Goal: Task Accomplishment & Management: Manage account settings

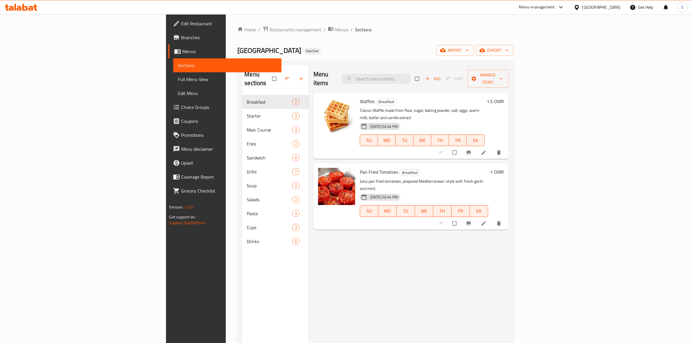
click at [29, 4] on icon at bounding box center [21, 7] width 33 height 7
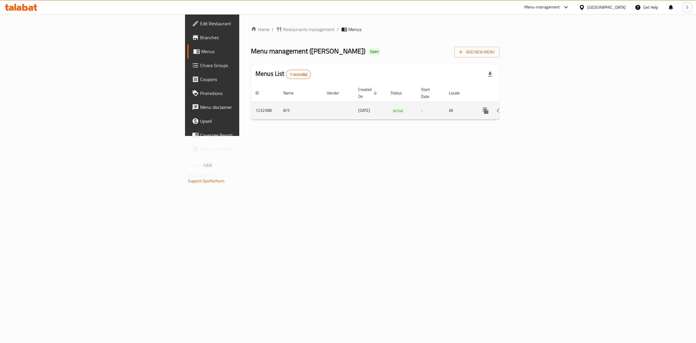
click at [531, 107] on icon "enhanced table" at bounding box center [527, 110] width 7 height 7
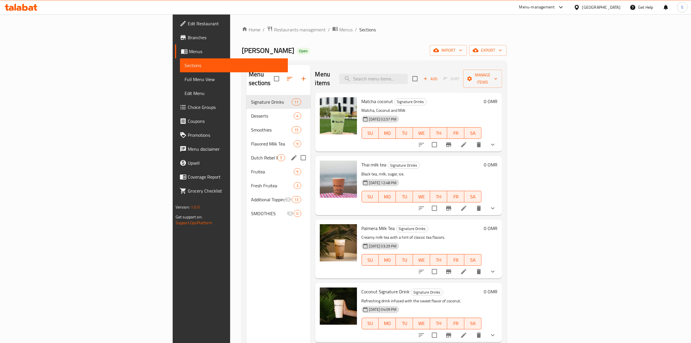
click at [246, 151] on div "Dutch Rebel Energy Drinks 5" at bounding box center [278, 158] width 64 height 14
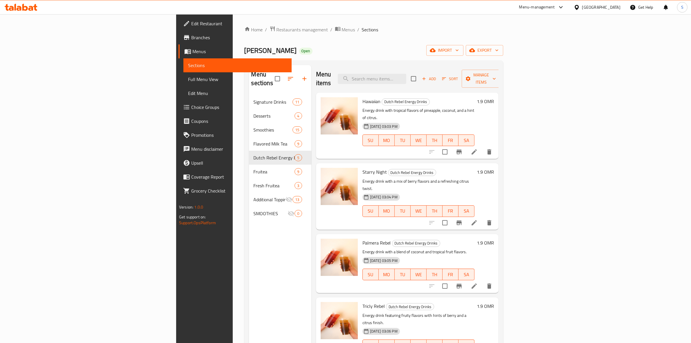
click at [188, 77] on span "Full Menu View" at bounding box center [237, 79] width 99 height 7
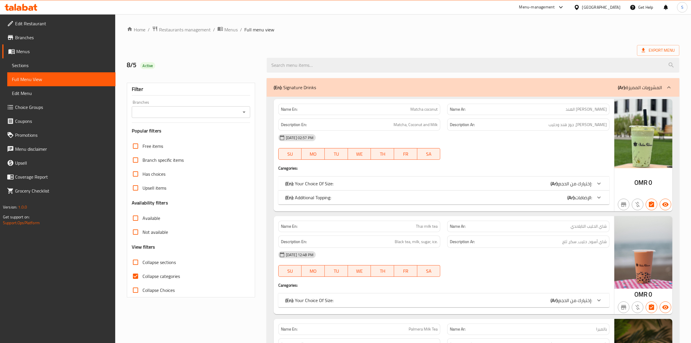
click at [20, 5] on icon at bounding box center [21, 7] width 33 height 7
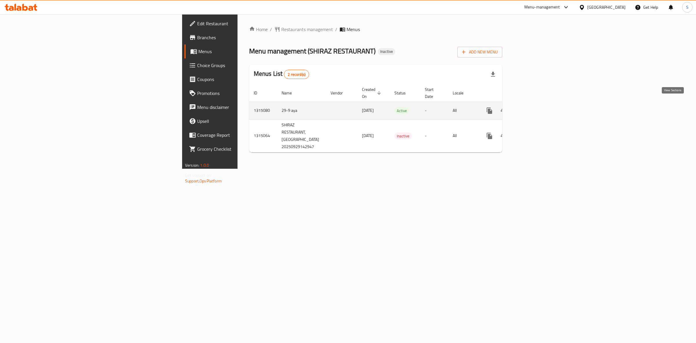
click at [535, 107] on icon "enhanced table" at bounding box center [531, 110] width 7 height 7
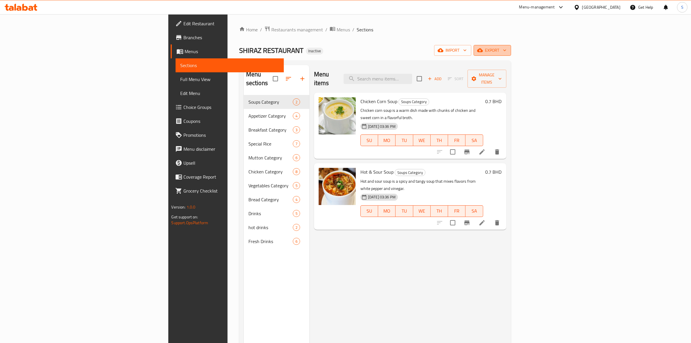
click at [511, 46] on button "export" at bounding box center [491, 50] width 37 height 11
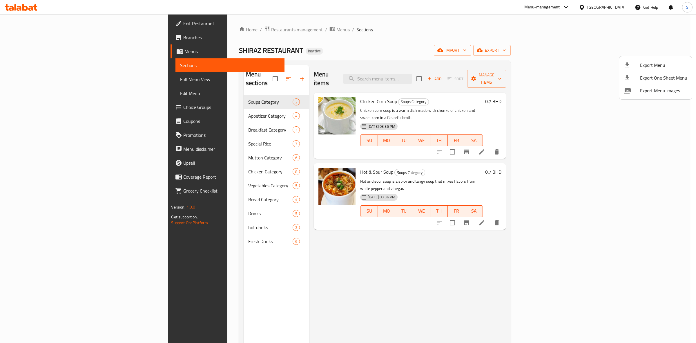
click at [644, 59] on li "Export Menu" at bounding box center [655, 65] width 73 height 13
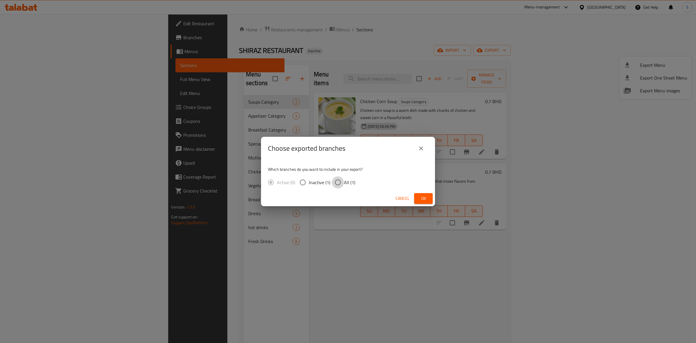
click at [343, 186] on input "All (1)" at bounding box center [338, 182] width 12 height 12
radio input "true"
click at [422, 196] on span "Ok" at bounding box center [423, 198] width 9 height 7
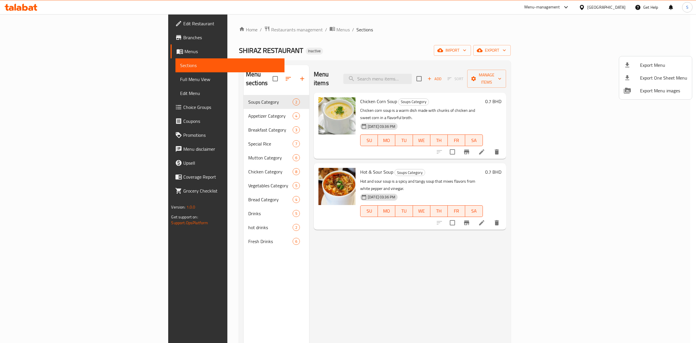
click at [608, 9] on div at bounding box center [348, 171] width 696 height 343
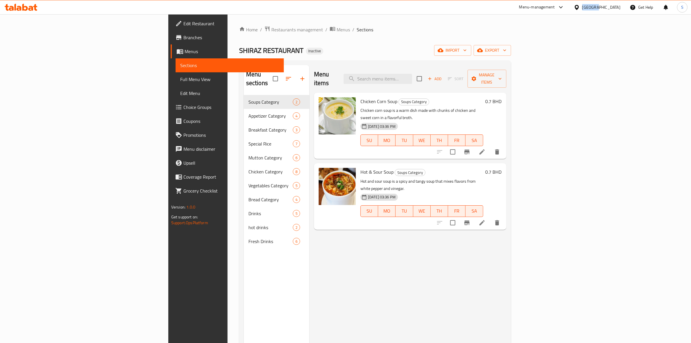
click at [608, 9] on div "Bahrain" at bounding box center [601, 7] width 38 height 6
click at [557, 151] on div "United Arab Emirates" at bounding box center [557, 152] width 38 height 6
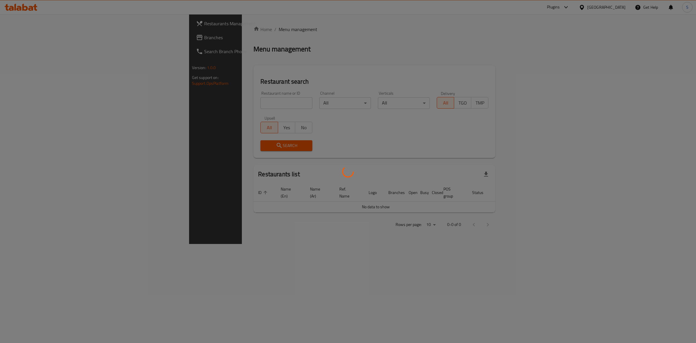
click at [39, 38] on div at bounding box center [348, 171] width 696 height 343
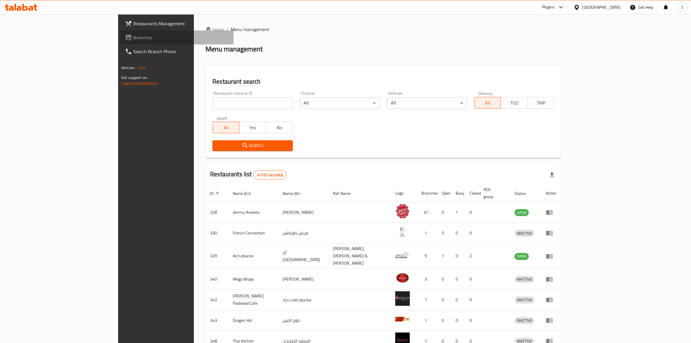
click at [120, 41] on link "Branches" at bounding box center [176, 37] width 113 height 14
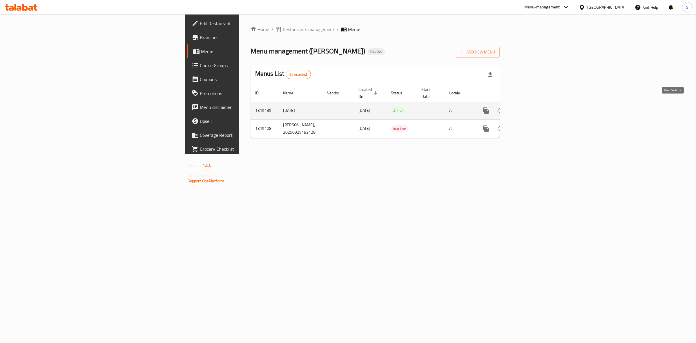
click at [531, 107] on icon "enhanced table" at bounding box center [527, 110] width 7 height 7
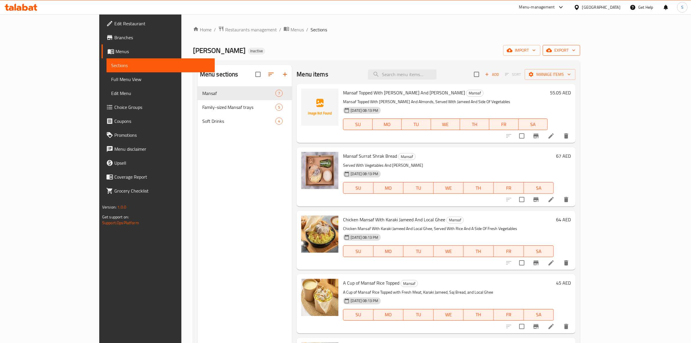
click at [580, 45] on button "export" at bounding box center [560, 50] width 37 height 11
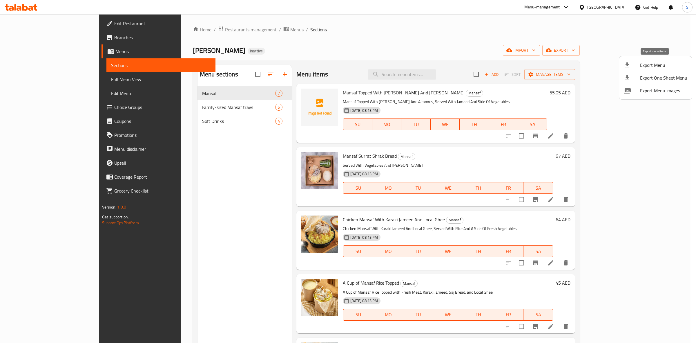
click at [625, 68] on icon at bounding box center [627, 64] width 7 height 7
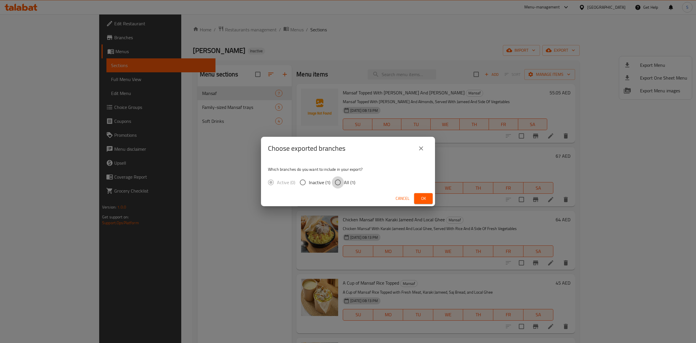
click at [332, 184] on input "All (1)" at bounding box center [338, 182] width 12 height 12
radio input "true"
click at [422, 198] on span "Ok" at bounding box center [423, 198] width 9 height 7
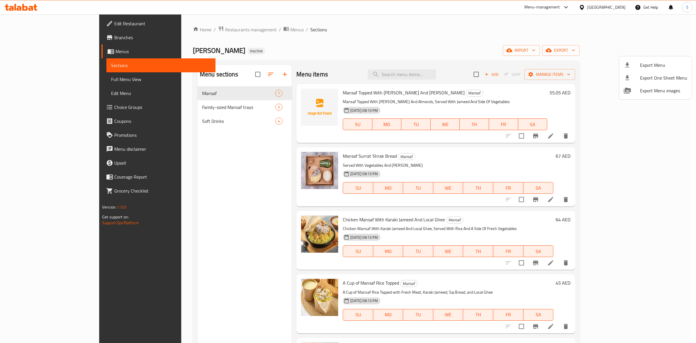
click at [425, 73] on div at bounding box center [348, 171] width 696 height 343
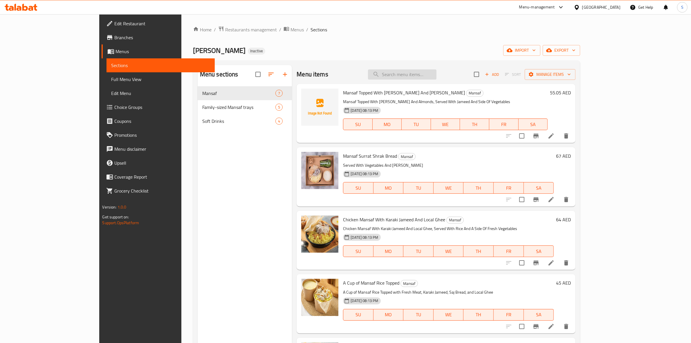
click at [425, 73] on input "search" at bounding box center [402, 74] width 68 height 10
paste input "Mansaf"
type input "Mansaf"
click at [303, 98] on span "upload picture" at bounding box center [309, 96] width 12 height 7
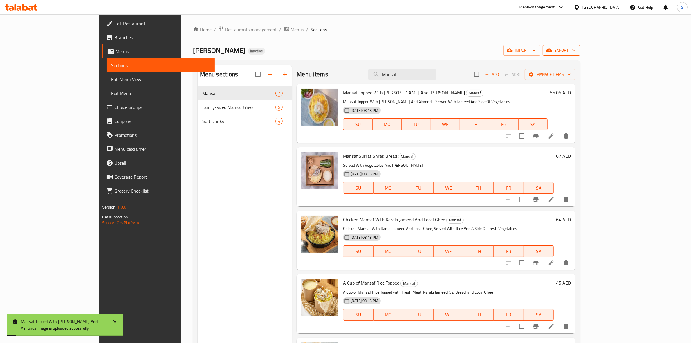
click at [575, 54] on span "export" at bounding box center [561, 50] width 28 height 7
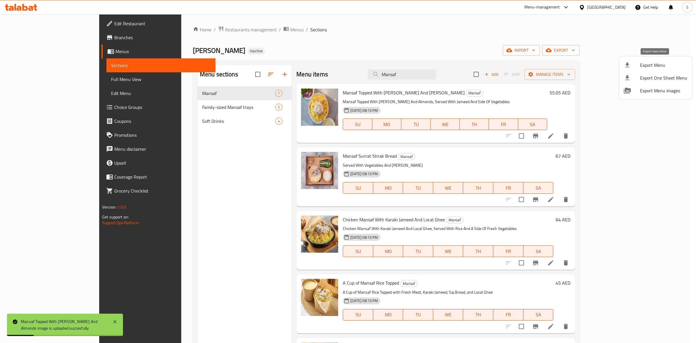
click at [642, 62] on span "Export Menu" at bounding box center [663, 64] width 47 height 7
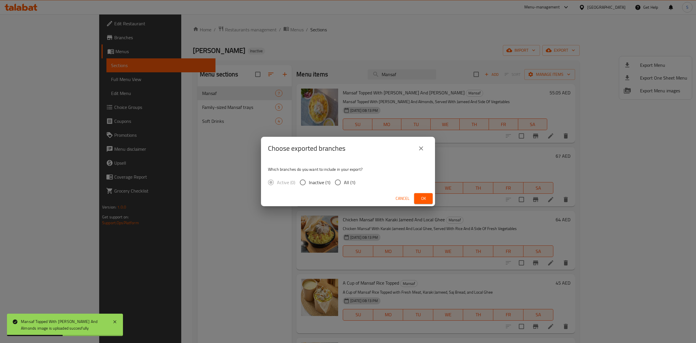
click at [347, 182] on span "All (1)" at bounding box center [349, 182] width 11 height 7
click at [344, 182] on input "All (1)" at bounding box center [338, 182] width 12 height 12
radio input "true"
click at [429, 200] on button "Ok" at bounding box center [423, 198] width 19 height 11
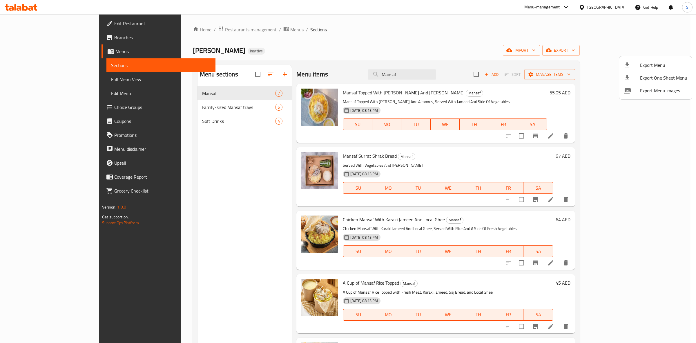
click at [604, 8] on div at bounding box center [348, 171] width 696 height 343
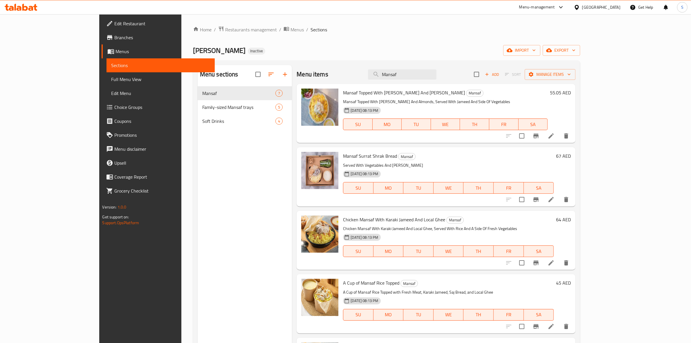
click at [604, 8] on div "United Arab Emirates" at bounding box center [601, 7] width 38 height 6
click at [549, 63] on div "[GEOGRAPHIC_DATA]" at bounding box center [576, 59] width 87 height 13
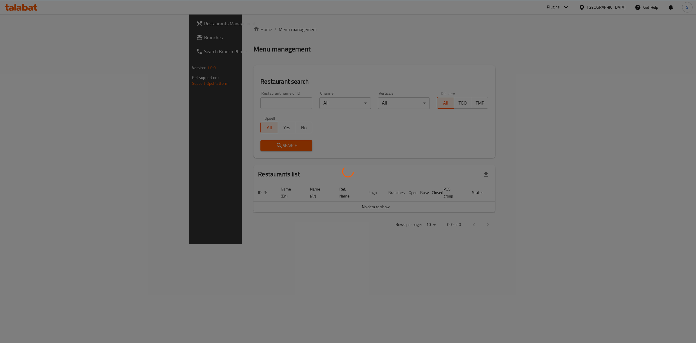
click at [44, 42] on div at bounding box center [348, 171] width 696 height 343
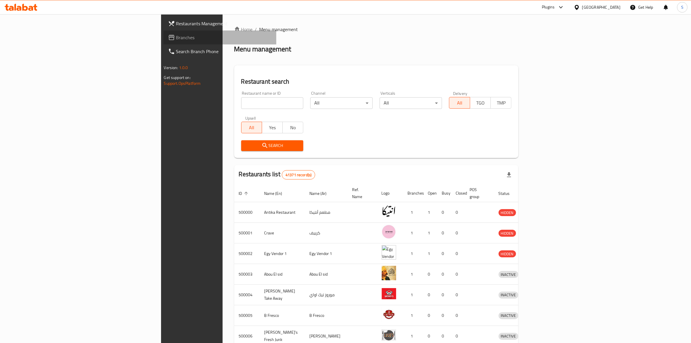
click at [176, 38] on span "Branches" at bounding box center [224, 37] width 96 height 7
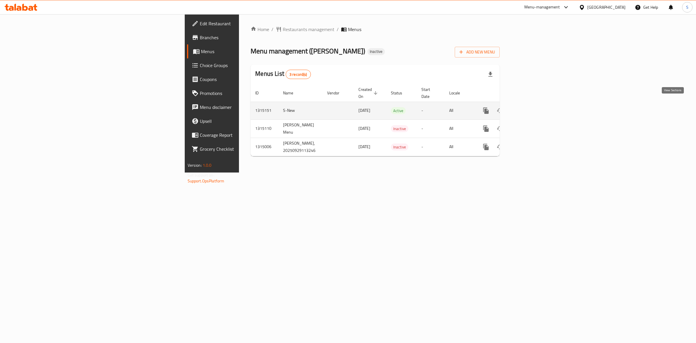
click at [531, 107] on icon "enhanced table" at bounding box center [527, 110] width 7 height 7
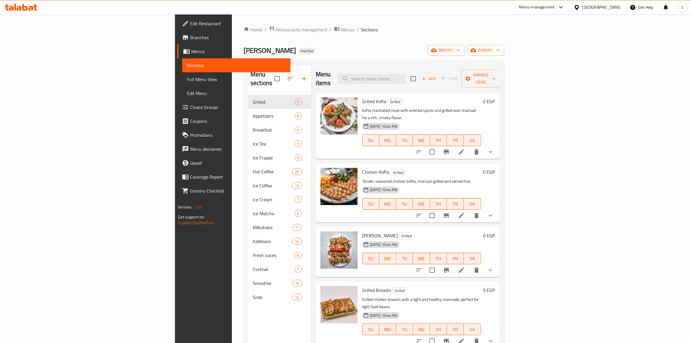
click at [504, 44] on div "Home / Restaurants management / Menus / Sections Mela Rossa Inactive import exp…" at bounding box center [373, 219] width 261 height 386
click at [499, 50] on span "export" at bounding box center [485, 50] width 28 height 7
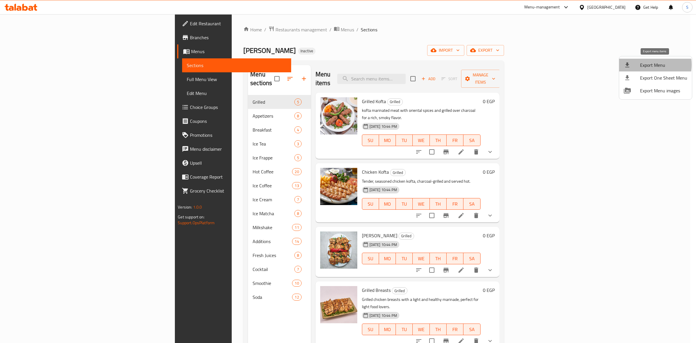
click at [647, 65] on span "Export Menu" at bounding box center [663, 64] width 47 height 7
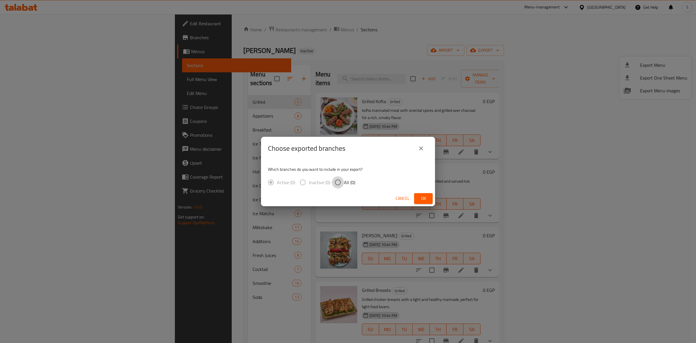
click at [332, 188] on input "All (0)" at bounding box center [338, 182] width 12 height 12
radio input "true"
click at [422, 196] on span "Ok" at bounding box center [423, 198] width 9 height 7
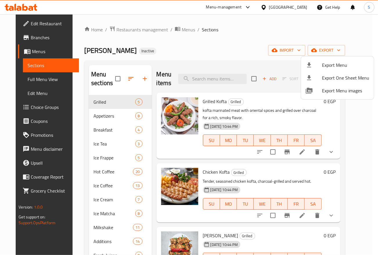
click at [219, 76] on div at bounding box center [189, 127] width 378 height 255
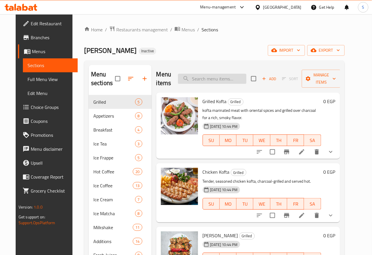
click at [218, 77] on input "search" at bounding box center [212, 79] width 68 height 10
paste input "Pistachio Ice Cream"
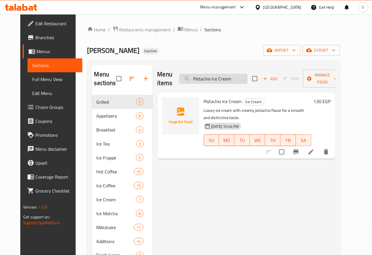
click at [209, 80] on input "Pistachio Ice Cream" at bounding box center [213, 79] width 68 height 10
paste input "Ice American"
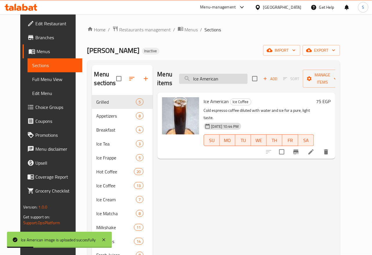
click at [208, 77] on input "Ice American" at bounding box center [213, 79] width 68 height 10
paste input "Matcha Vanilla"
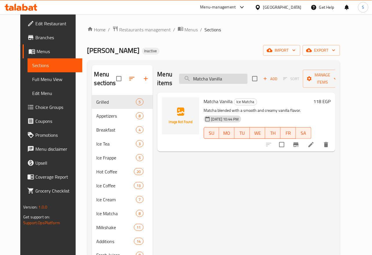
click at [205, 82] on input "Matcha Vanilla" at bounding box center [213, 79] width 68 height 10
paste input "Pistachio Ice Cream"
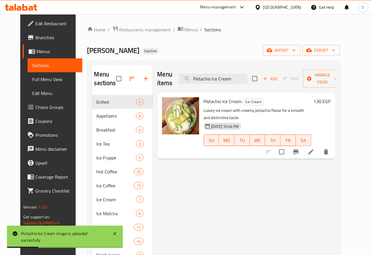
click at [223, 70] on div "Menu items Pistachio Ice Cream Add Sort Manage items" at bounding box center [246, 79] width 178 height 28
click at [225, 78] on input "Pistachio Ice Cream" at bounding box center [213, 79] width 68 height 10
paste input "Oreo Milkshake"
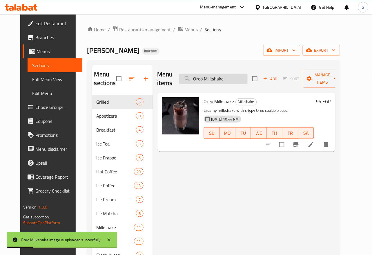
click at [227, 83] on input "Oreo Milkshake" at bounding box center [213, 79] width 68 height 10
paste input "Kinder"
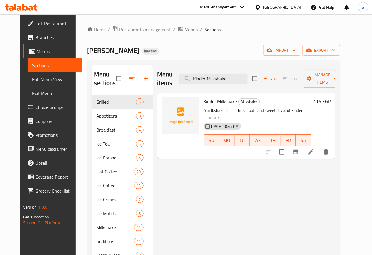
type input "Kinder Milkshake"
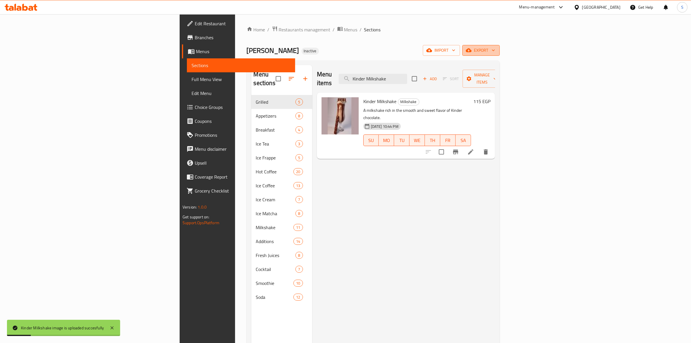
click at [495, 50] on span "export" at bounding box center [481, 50] width 28 height 7
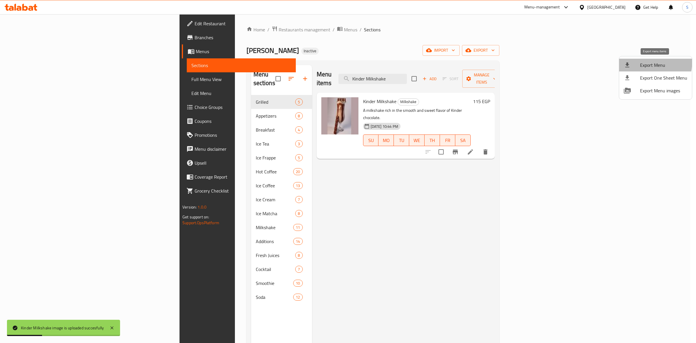
click at [631, 61] on li "Export Menu" at bounding box center [655, 65] width 73 height 13
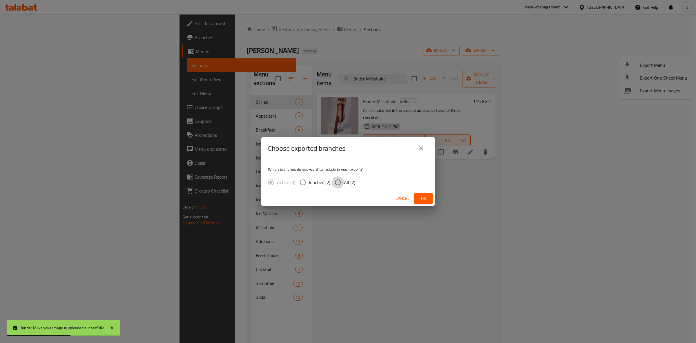
click at [340, 182] on input "All (2)" at bounding box center [338, 182] width 12 height 12
radio input "true"
click at [428, 195] on span "Ok" at bounding box center [423, 198] width 9 height 7
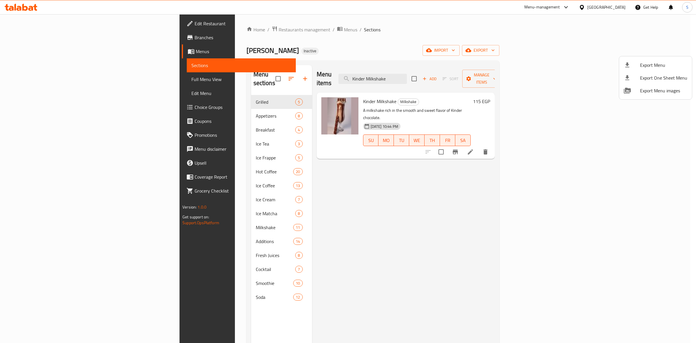
click at [28, 8] on div at bounding box center [348, 171] width 696 height 343
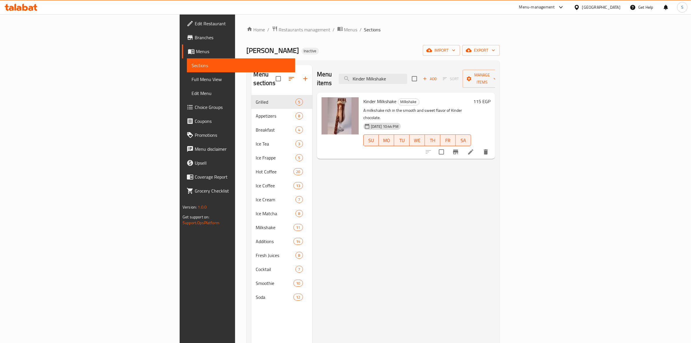
click at [28, 8] on icon at bounding box center [21, 7] width 33 height 7
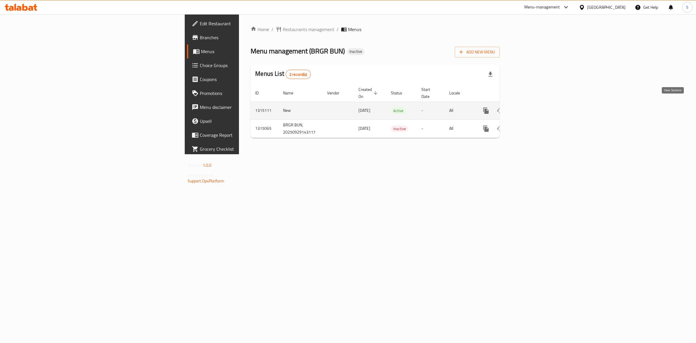
click at [535, 104] on link "enhanced table" at bounding box center [528, 111] width 14 height 14
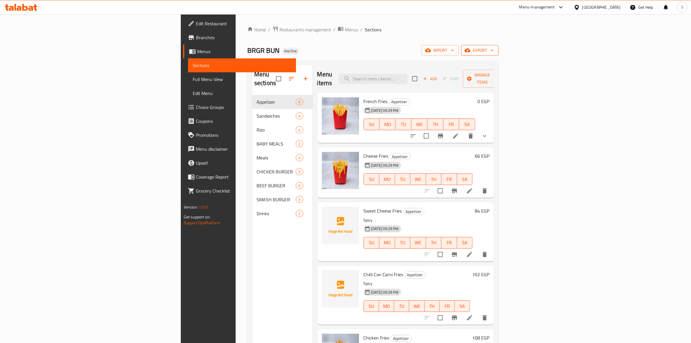
click at [495, 51] on icon "button" at bounding box center [492, 50] width 6 height 6
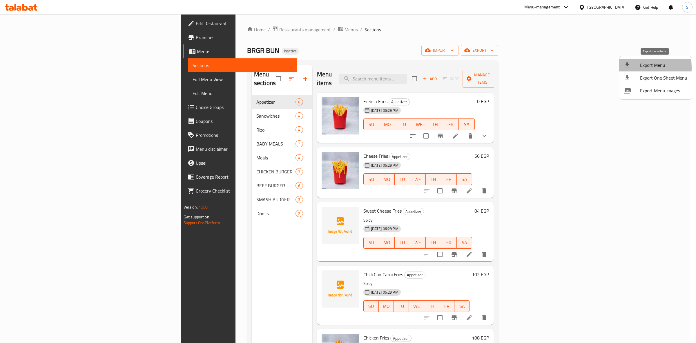
click at [625, 68] on icon at bounding box center [627, 64] width 7 height 7
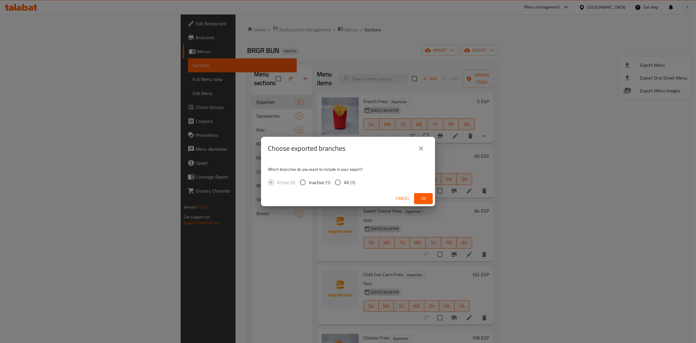
click at [339, 182] on input "All (1)" at bounding box center [338, 182] width 12 height 12
radio input "true"
click at [432, 193] on button "Ok" at bounding box center [423, 198] width 19 height 11
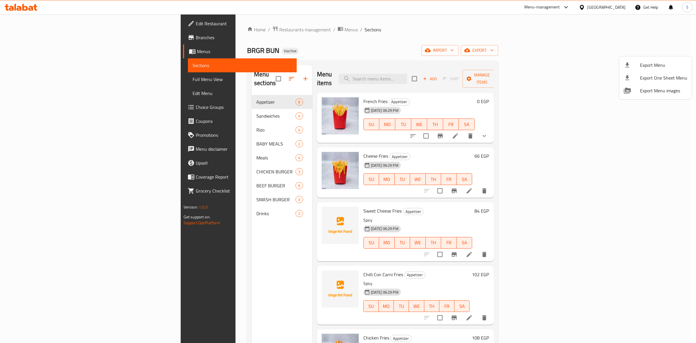
click at [556, 46] on div at bounding box center [348, 171] width 696 height 343
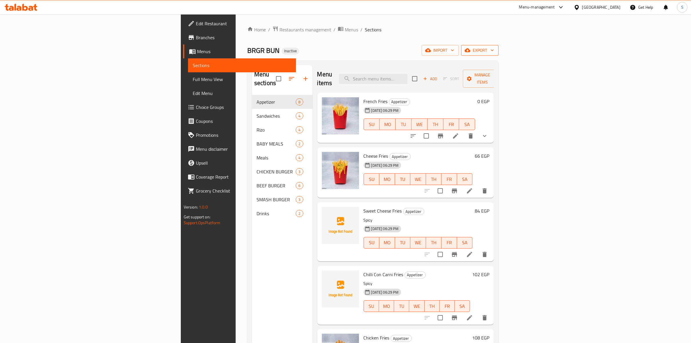
click at [494, 50] on span "export" at bounding box center [479, 50] width 28 height 7
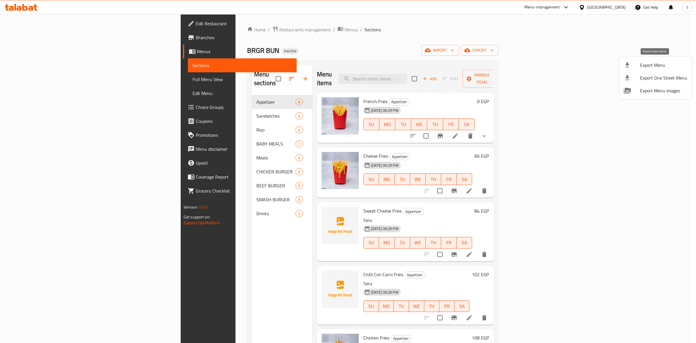
click at [638, 64] on div at bounding box center [632, 64] width 16 height 7
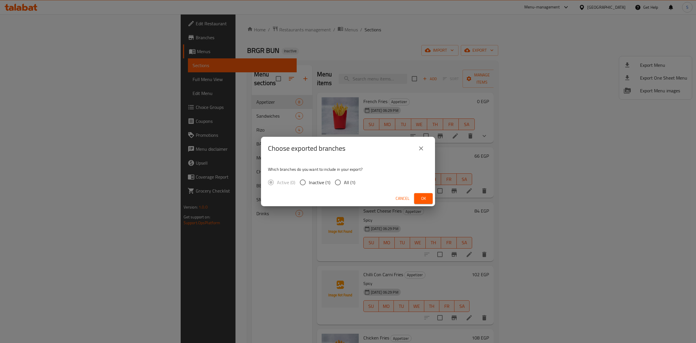
click at [337, 180] on input "All (1)" at bounding box center [338, 182] width 12 height 12
radio input "true"
click at [420, 197] on span "Ok" at bounding box center [423, 198] width 9 height 7
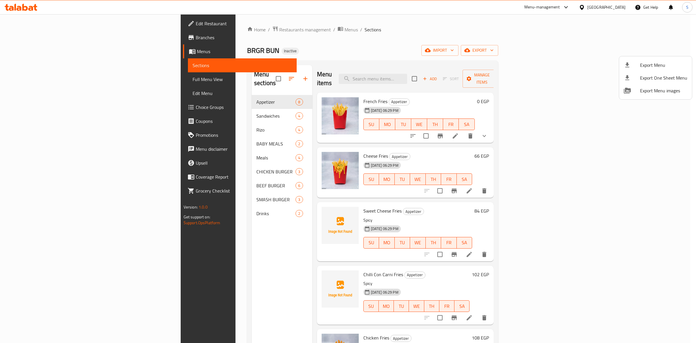
click at [628, 152] on div at bounding box center [348, 171] width 696 height 343
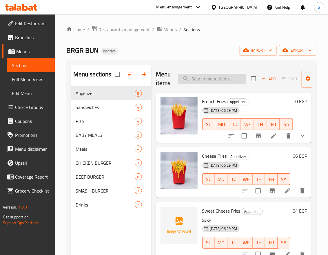
click at [213, 80] on input "search" at bounding box center [212, 79] width 68 height 10
paste input "Sweet Cheese Fries"
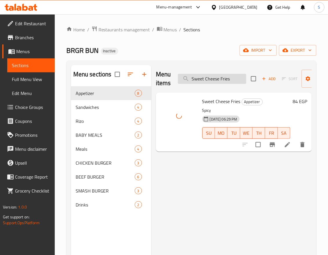
click at [200, 76] on input "Sweet Cheese Fries" at bounding box center [212, 79] width 68 height 10
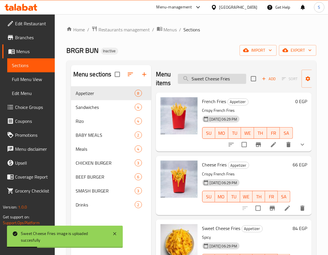
click at [218, 79] on input "Sweet Cheese Fries" at bounding box center [212, 79] width 68 height 10
paste input "Kofta Grilled"
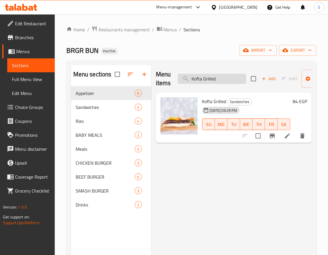
click at [205, 83] on input "Kofta Grilled" at bounding box center [212, 79] width 68 height 10
paste input "Original Smash"
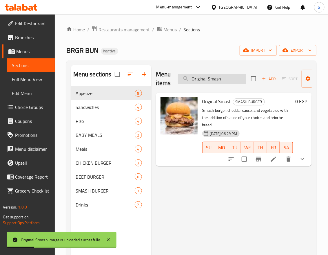
drag, startPoint x: 199, startPoint y: 73, endPoint x: 199, endPoint y: 80, distance: 7.6
click at [199, 78] on div "Menu items Original Smash Add Sort Manage items" at bounding box center [234, 79] width 156 height 28
click at [199, 80] on input "Original Smash" at bounding box center [212, 79] width 68 height 10
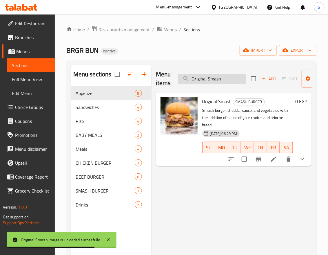
paste input "Fire Stix"
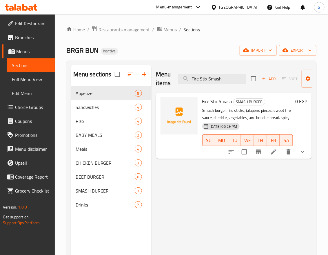
type input "Fire Stix Smash"
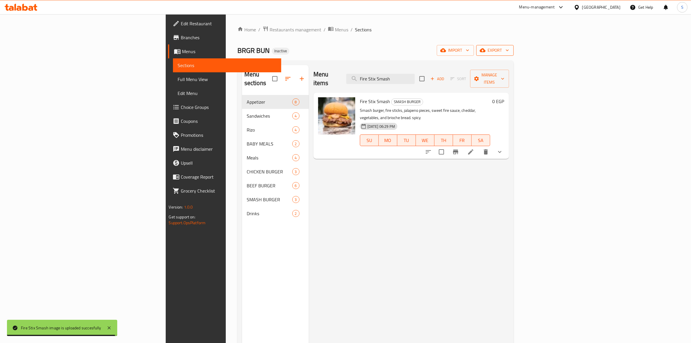
click at [513, 46] on button "export" at bounding box center [494, 50] width 37 height 11
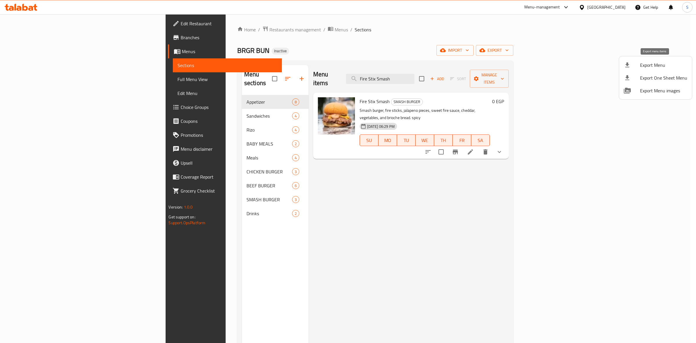
click at [651, 59] on li "Export Menu" at bounding box center [655, 65] width 73 height 13
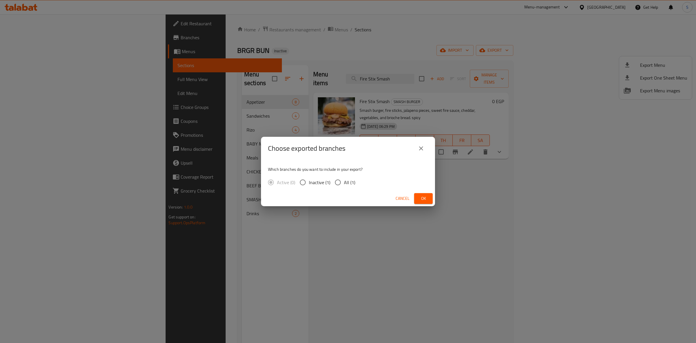
click at [344, 181] on span "All (1)" at bounding box center [349, 182] width 11 height 7
click at [344, 181] on input "All (1)" at bounding box center [338, 182] width 12 height 12
radio input "true"
click at [430, 200] on button "Ok" at bounding box center [423, 198] width 19 height 11
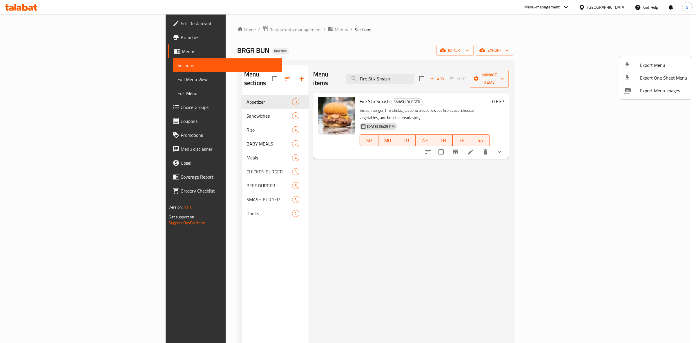
click at [614, 8] on div at bounding box center [348, 171] width 696 height 343
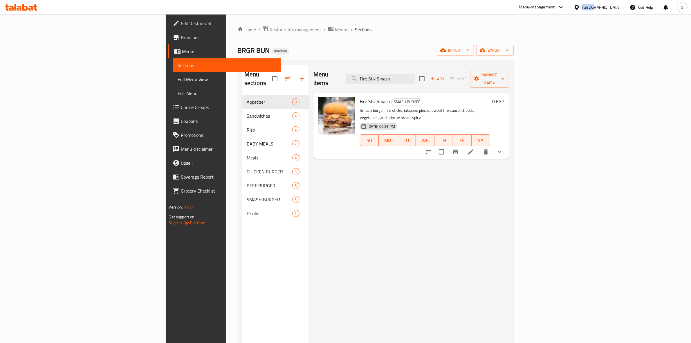
click at [614, 8] on div "Egypt" at bounding box center [601, 7] width 38 height 6
click at [544, 115] on div "Oman" at bounding box center [557, 111] width 48 height 13
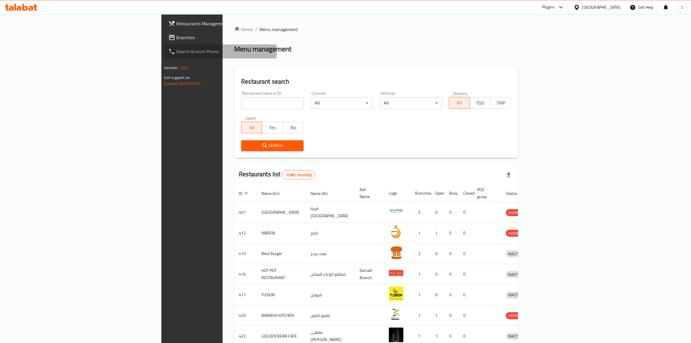
click at [164, 45] on link "Search Branch Phone" at bounding box center [220, 51] width 113 height 14
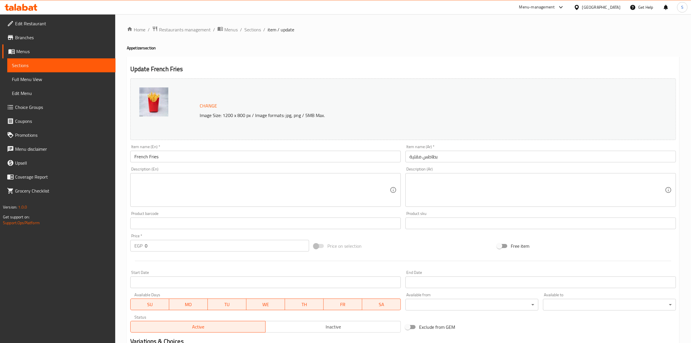
click at [196, 186] on textarea at bounding box center [261, 190] width 255 height 28
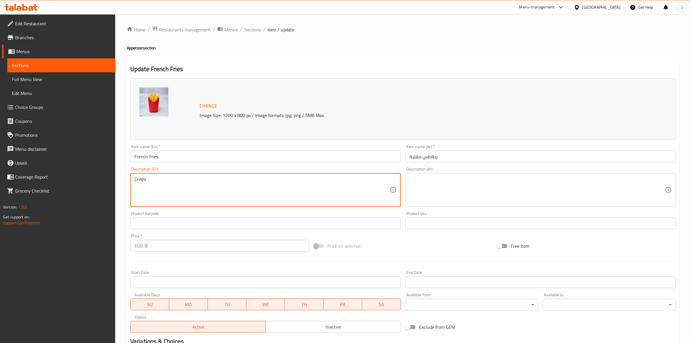
click at [158, 153] on input "French Fries" at bounding box center [265, 157] width 270 height 12
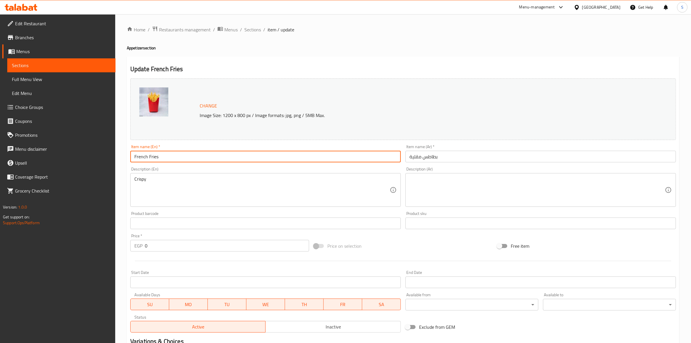
click at [158, 153] on input "French Fries" at bounding box center [265, 157] width 270 height 12
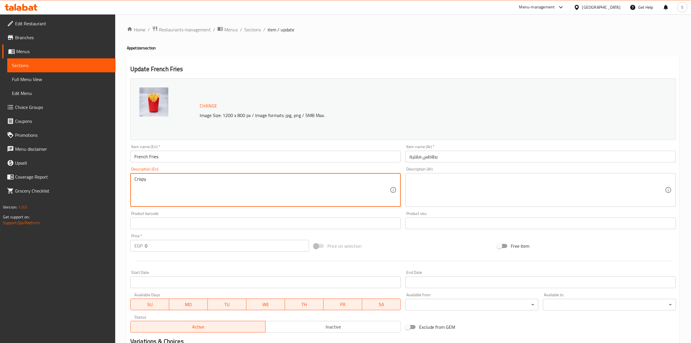
paste textarea "French Fries"
click at [165, 177] on textarea "Crispy French Fries" at bounding box center [261, 190] width 255 height 28
type textarea "Crispy French Fries"
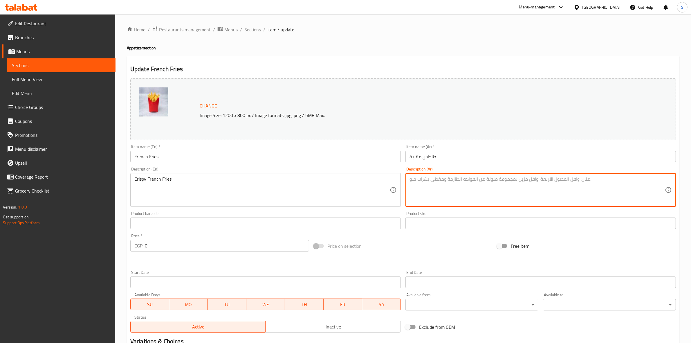
click at [466, 189] on textarea at bounding box center [536, 190] width 255 height 28
paste textarea "بطاطس مقلية مقرمشة"
type textarea "بطاطس مقلية مقرمشة"
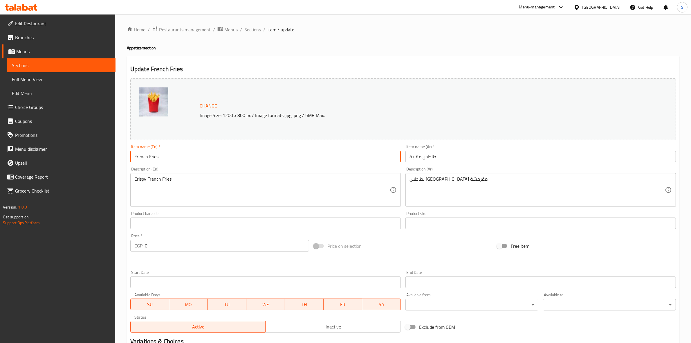
click at [337, 159] on input "French Fries" at bounding box center [265, 157] width 270 height 12
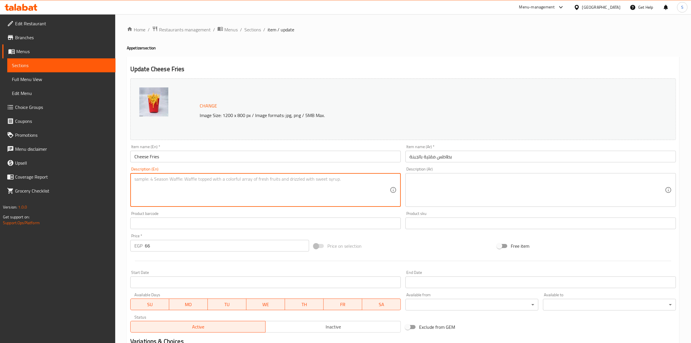
click at [189, 179] on textarea at bounding box center [261, 190] width 255 height 28
paste textarea "Crispy French Fries"
type textarea "Crispy French Fries"
click at [461, 175] on div "Description (Ar)" at bounding box center [540, 190] width 270 height 34
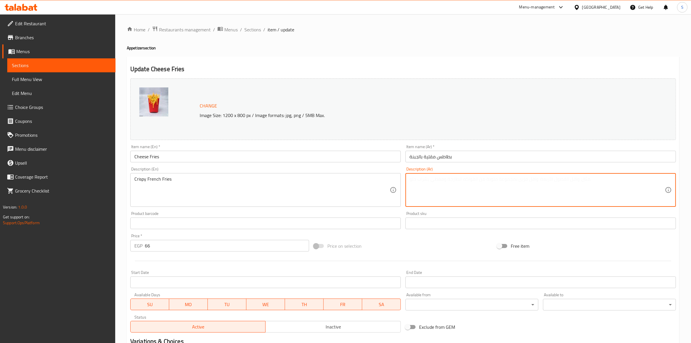
paste textarea "بطاطس [GEOGRAPHIC_DATA] مقرمشة"
type textarea "بطاطس [GEOGRAPHIC_DATA] مقرمشة"
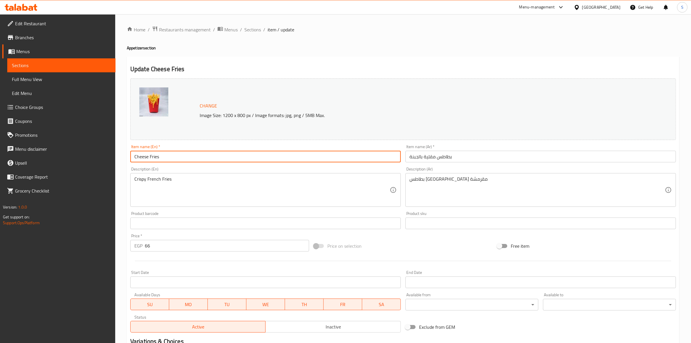
click at [363, 162] on input "Cheese Fries" at bounding box center [265, 157] width 270 height 12
click at [193, 154] on input "Cheese Fries" at bounding box center [265, 157] width 270 height 12
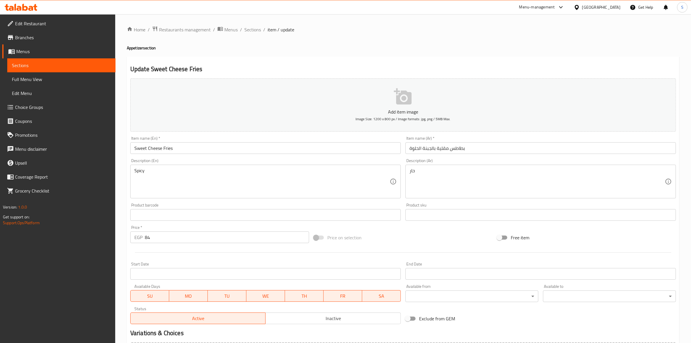
click at [198, 201] on div "Product barcode Product barcode" at bounding box center [265, 211] width 275 height 22
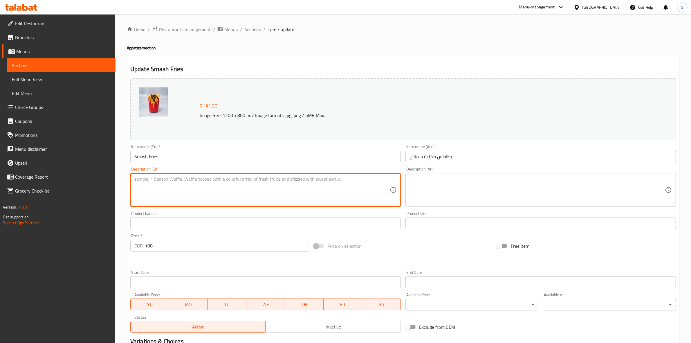
click at [207, 181] on textarea at bounding box center [261, 190] width 255 height 28
paste textarea "Crispy French Fries"
type textarea "Crispy French Fries"
click at [454, 187] on textarea at bounding box center [536, 190] width 255 height 28
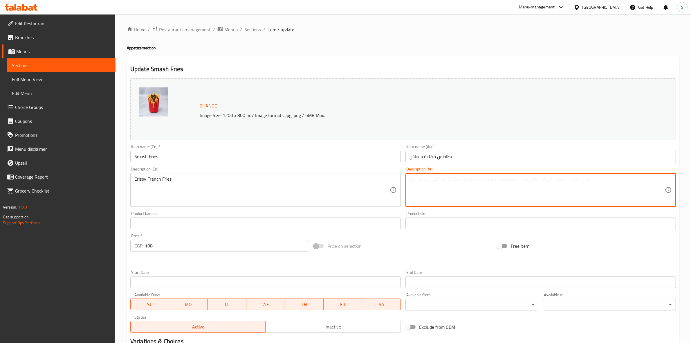
paste textarea "بطاطس [GEOGRAPHIC_DATA] مقرمشة"
type textarea "بطاطس [GEOGRAPHIC_DATA] مقرمشة"
click at [349, 150] on div "Item name (En)   * Smash Fries Item name (En) *" at bounding box center [265, 153] width 270 height 18
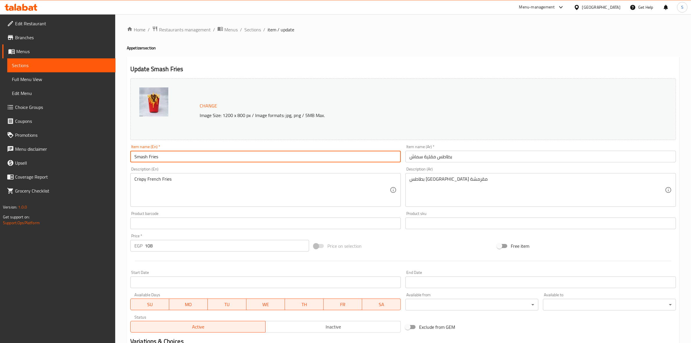
click at [347, 158] on input "Smash Fries" at bounding box center [265, 157] width 270 height 12
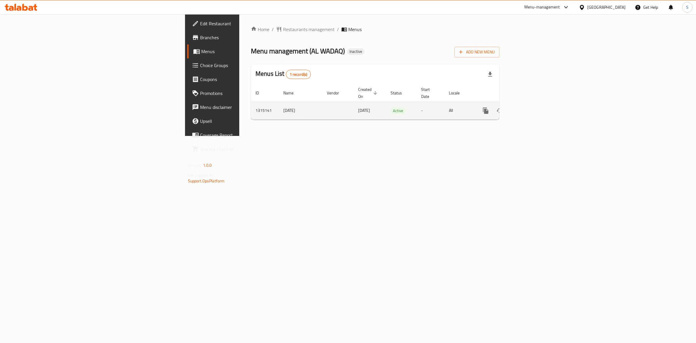
drag, startPoint x: 681, startPoint y: 102, endPoint x: 673, endPoint y: 102, distance: 7.3
click at [539, 102] on td "enhanced table" at bounding box center [506, 111] width 65 height 18
click at [531, 107] on icon "enhanced table" at bounding box center [527, 110] width 7 height 7
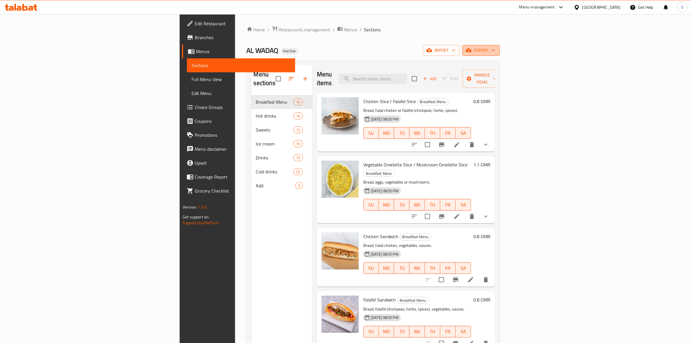
click at [495, 51] on span "export" at bounding box center [481, 50] width 28 height 7
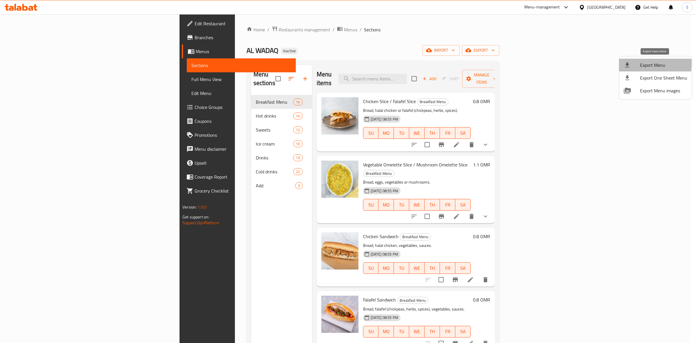
click at [627, 63] on icon at bounding box center [627, 64] width 4 height 5
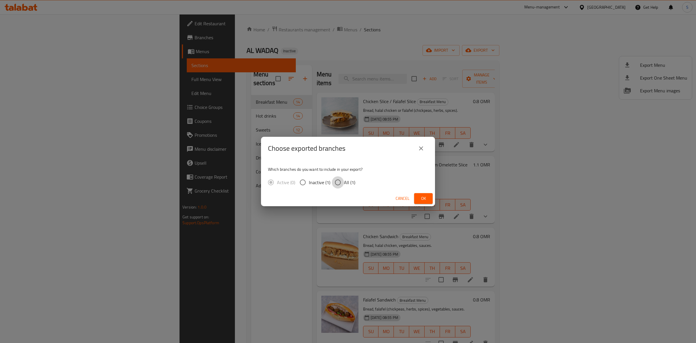
click at [341, 180] on input "All (1)" at bounding box center [338, 182] width 12 height 12
radio input "true"
click at [425, 198] on span "Ok" at bounding box center [423, 198] width 9 height 7
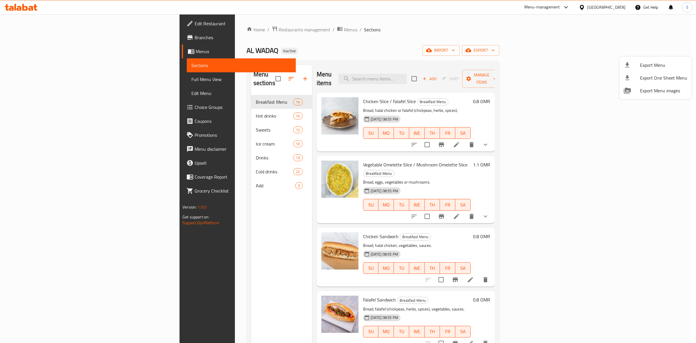
click at [617, 11] on div at bounding box center [348, 171] width 696 height 343
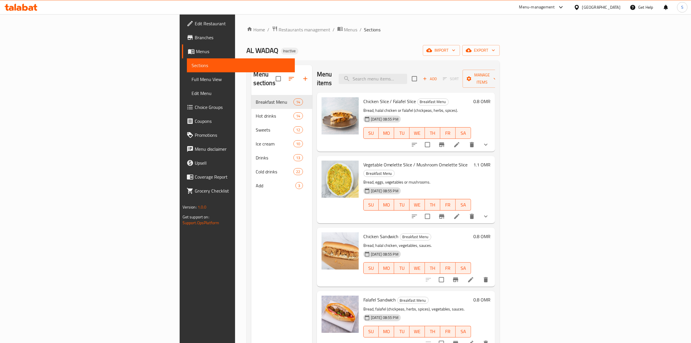
click at [613, 2] on div "[GEOGRAPHIC_DATA]" at bounding box center [597, 7] width 56 height 14
click at [611, 7] on div "[GEOGRAPHIC_DATA]" at bounding box center [601, 7] width 38 height 6
click at [548, 59] on div "[GEOGRAPHIC_DATA]" at bounding box center [576, 59] width 87 height 13
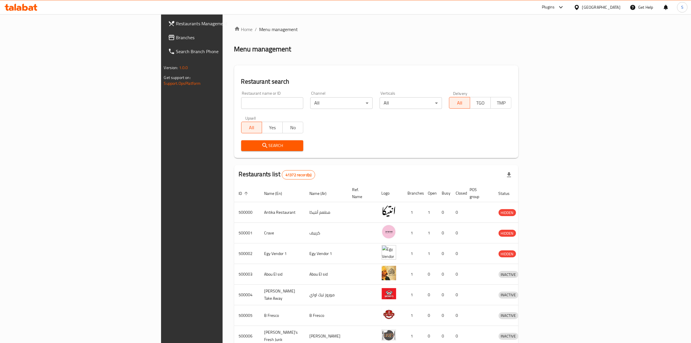
click at [163, 32] on link "Branches" at bounding box center [219, 37] width 113 height 14
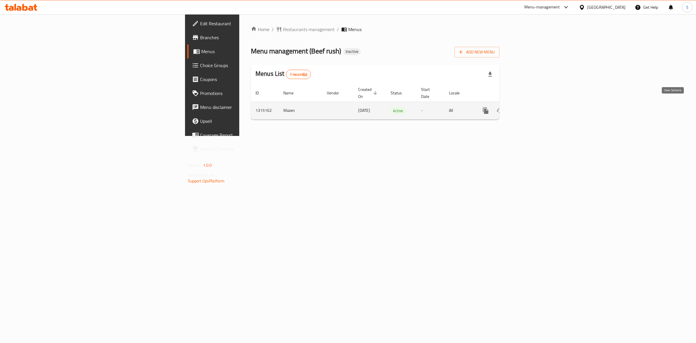
click at [531, 107] on icon "enhanced table" at bounding box center [527, 110] width 7 height 7
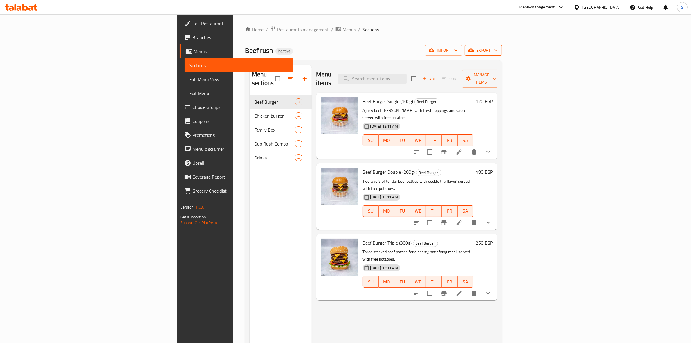
click at [502, 45] on button "export" at bounding box center [482, 50] width 37 height 11
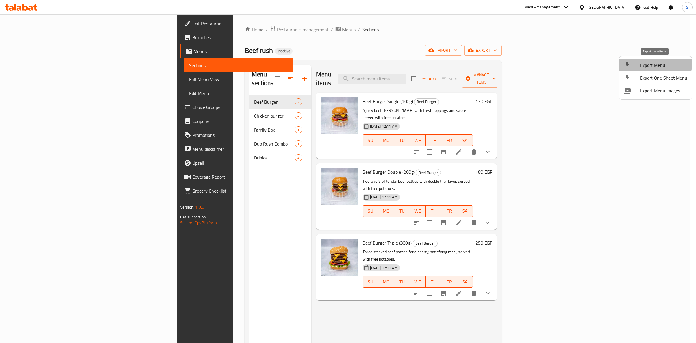
click at [646, 61] on span "Export Menu" at bounding box center [663, 64] width 47 height 7
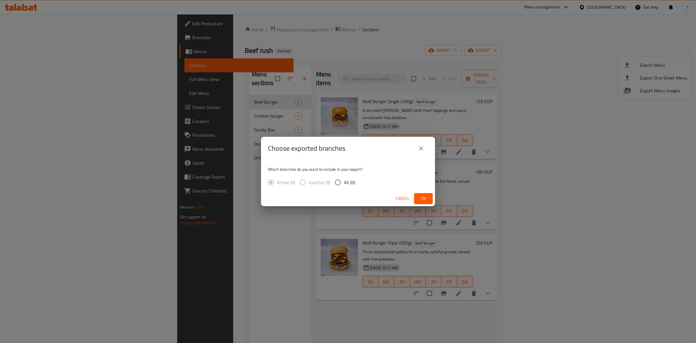
click at [345, 183] on span "All (0)" at bounding box center [349, 182] width 11 height 7
click at [344, 183] on input "All (0)" at bounding box center [338, 182] width 12 height 12
radio input "true"
click at [430, 198] on button "Ok" at bounding box center [423, 198] width 19 height 11
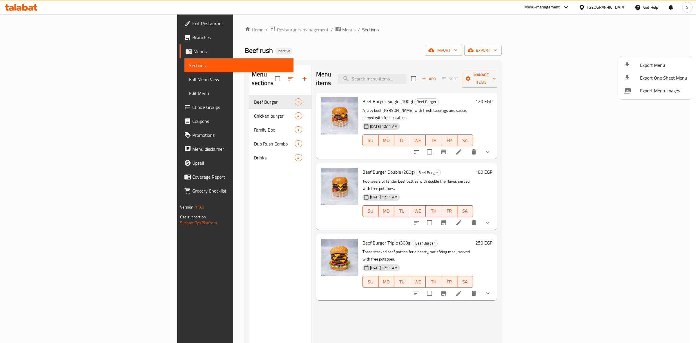
click at [611, 6] on div at bounding box center [348, 171] width 696 height 343
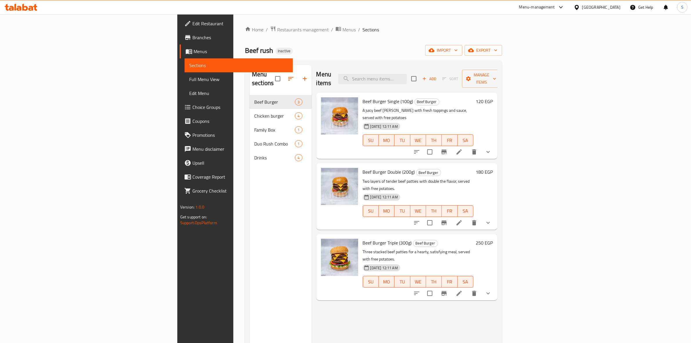
click at [613, 8] on div "[GEOGRAPHIC_DATA]" at bounding box center [601, 7] width 38 height 6
click at [538, 109] on div "Oman" at bounding box center [557, 111] width 38 height 6
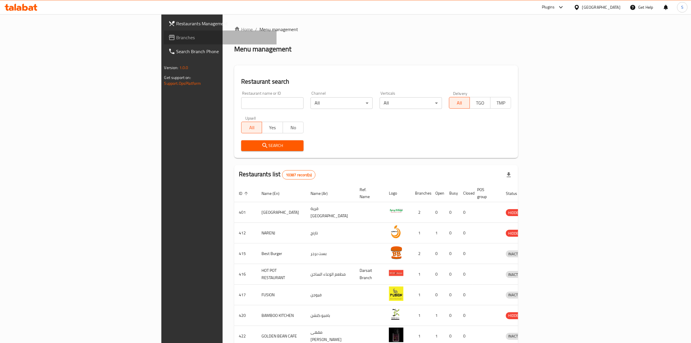
click at [176, 39] on span "Branches" at bounding box center [224, 37] width 96 height 7
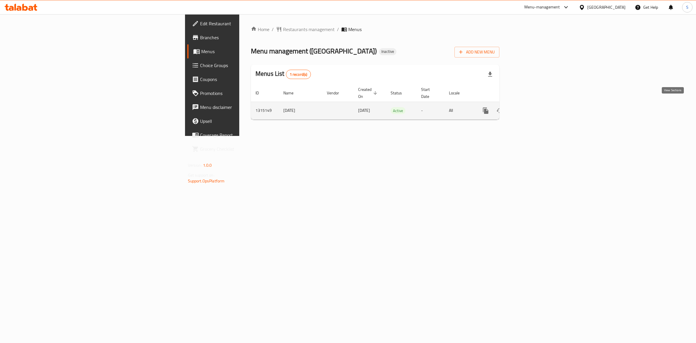
click at [535, 106] on link "enhanced table" at bounding box center [528, 111] width 14 height 14
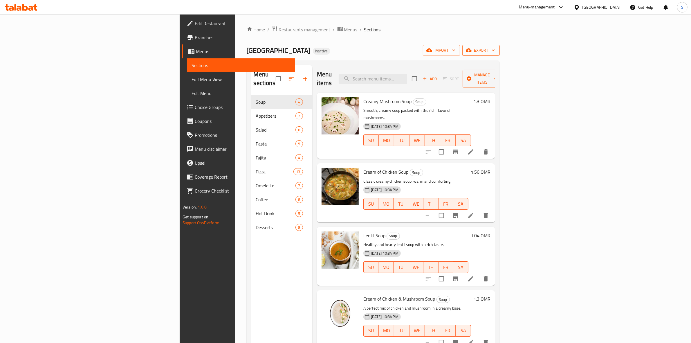
click at [496, 53] on icon "button" at bounding box center [493, 50] width 6 height 6
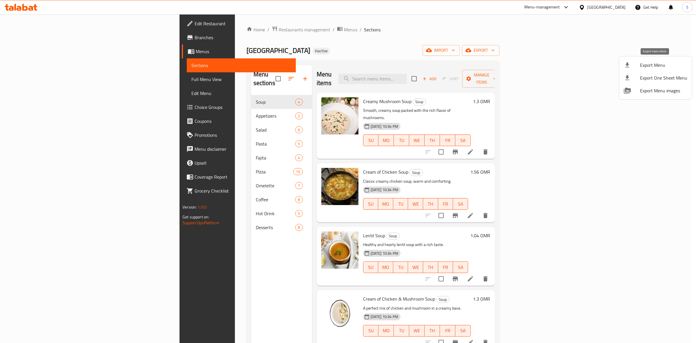
click at [651, 67] on span "Export Menu" at bounding box center [663, 64] width 47 height 7
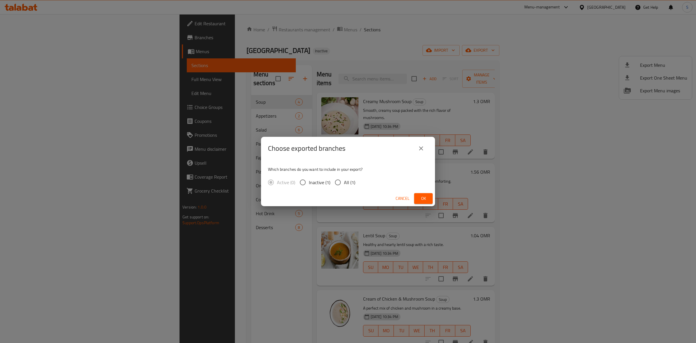
click at [342, 181] on input "All (1)" at bounding box center [338, 182] width 12 height 12
radio input "true"
click at [424, 200] on span "Ok" at bounding box center [423, 198] width 9 height 7
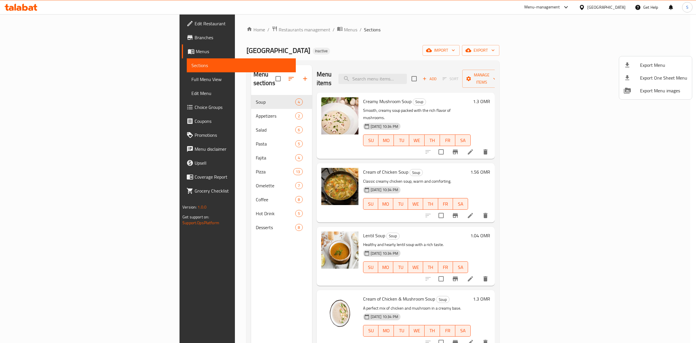
click at [615, 6] on div at bounding box center [348, 171] width 696 height 343
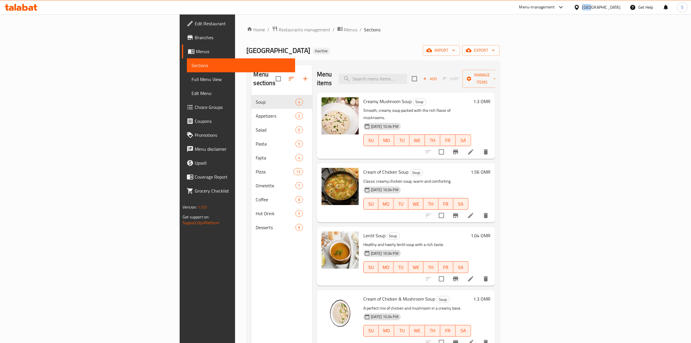
click at [615, 6] on div "[GEOGRAPHIC_DATA]" at bounding box center [601, 7] width 38 height 6
click at [563, 44] on div "[GEOGRAPHIC_DATA]" at bounding box center [576, 46] width 87 height 13
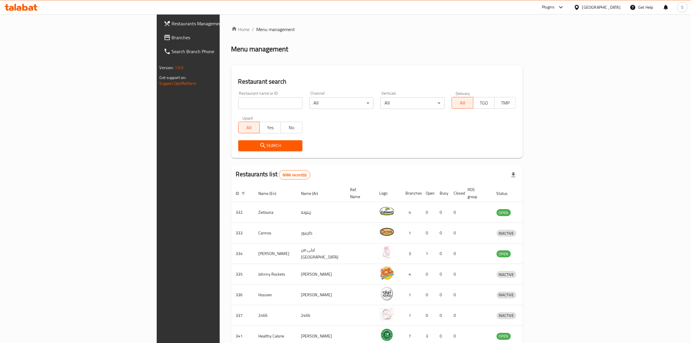
click at [172, 40] on span "Branches" at bounding box center [220, 37] width 96 height 7
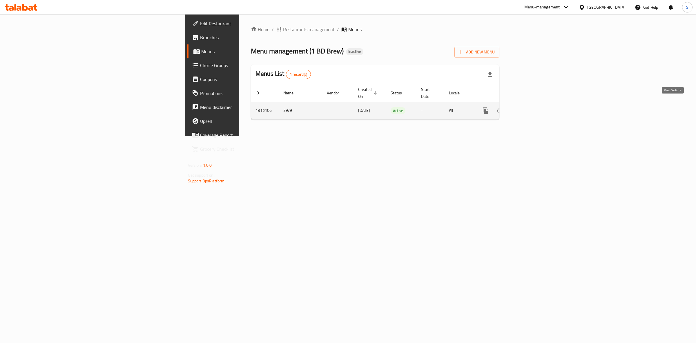
click at [535, 104] on link "enhanced table" at bounding box center [528, 111] width 14 height 14
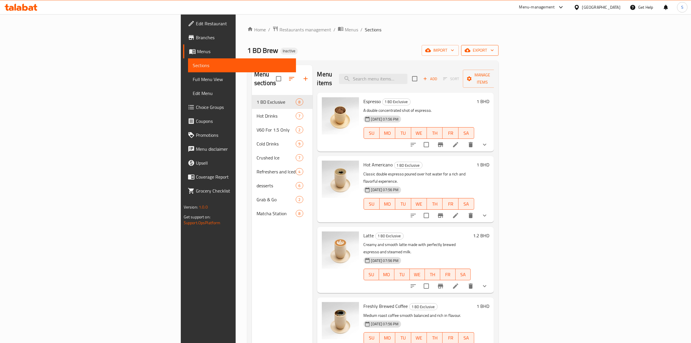
click at [494, 47] on span "export" at bounding box center [479, 50] width 28 height 7
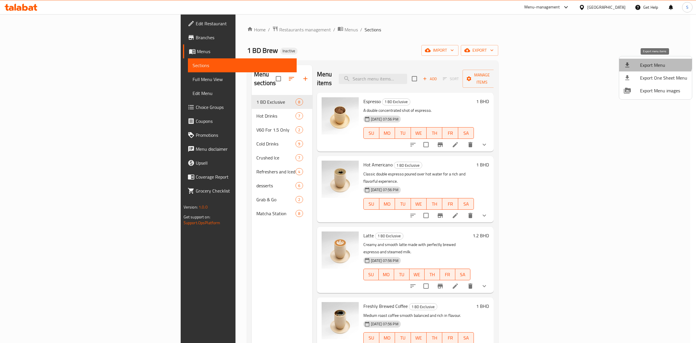
click at [650, 59] on li "Export Menu" at bounding box center [655, 65] width 73 height 13
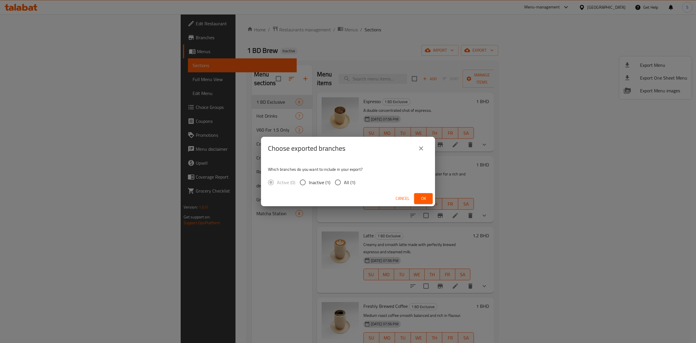
click at [346, 179] on span "All (1)" at bounding box center [349, 182] width 11 height 7
click at [344, 179] on input "All (1)" at bounding box center [338, 182] width 12 height 12
radio input "true"
click at [427, 198] on span "Ok" at bounding box center [423, 198] width 9 height 7
click at [419, 153] on button "close" at bounding box center [421, 148] width 14 height 14
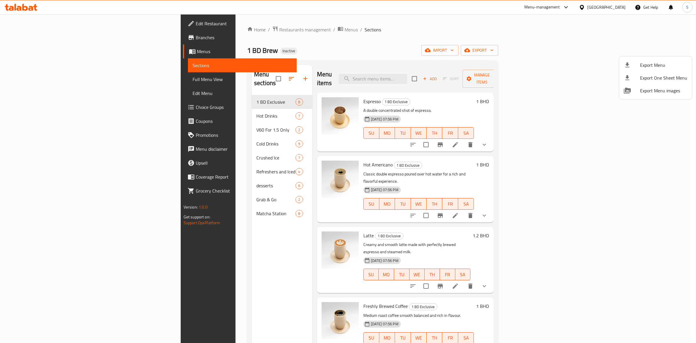
click at [477, 61] on div at bounding box center [348, 171] width 696 height 343
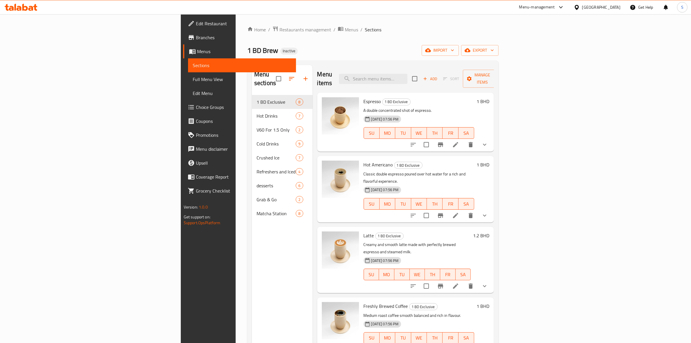
click at [615, 7] on div "[GEOGRAPHIC_DATA]" at bounding box center [601, 7] width 38 height 6
click at [539, 124] on div "[GEOGRAPHIC_DATA]" at bounding box center [557, 125] width 38 height 6
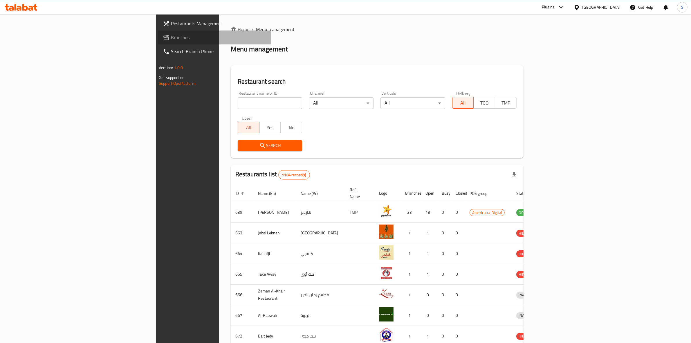
click at [171, 39] on span "Branches" at bounding box center [219, 37] width 96 height 7
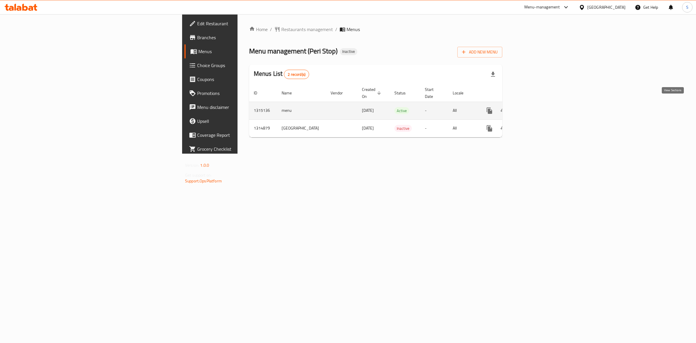
click at [535, 107] on icon "enhanced table" at bounding box center [531, 110] width 7 height 7
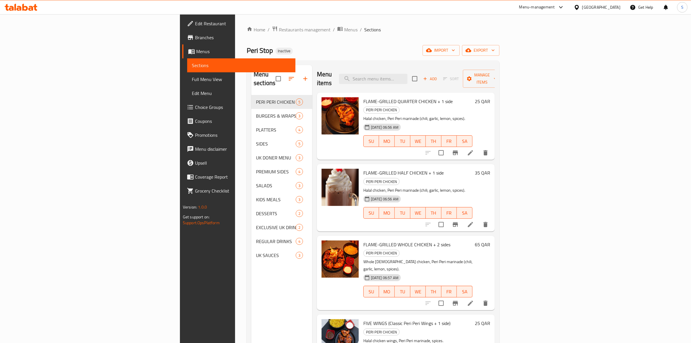
click at [442, 45] on div "Peri Stop Inactive import export" at bounding box center [373, 50] width 253 height 11
click at [499, 46] on div "Peri Stop Inactive import export" at bounding box center [373, 50] width 253 height 11
click at [499, 45] on div "Peri Stop Inactive import export" at bounding box center [373, 50] width 253 height 11
click at [496, 49] on icon "button" at bounding box center [493, 50] width 6 height 6
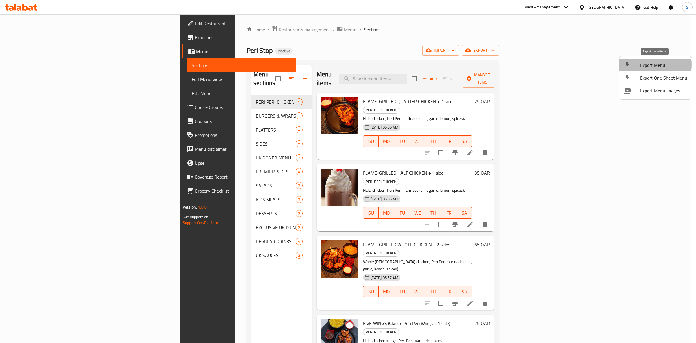
click at [641, 64] on span "Export Menu" at bounding box center [663, 64] width 47 height 7
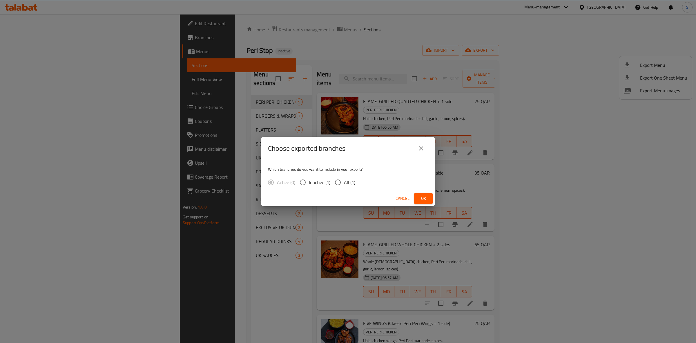
click at [353, 180] on span "All (1)" at bounding box center [349, 182] width 11 height 7
click at [344, 180] on input "All (1)" at bounding box center [338, 182] width 12 height 12
radio input "true"
click at [423, 198] on span "Ok" at bounding box center [423, 198] width 9 height 7
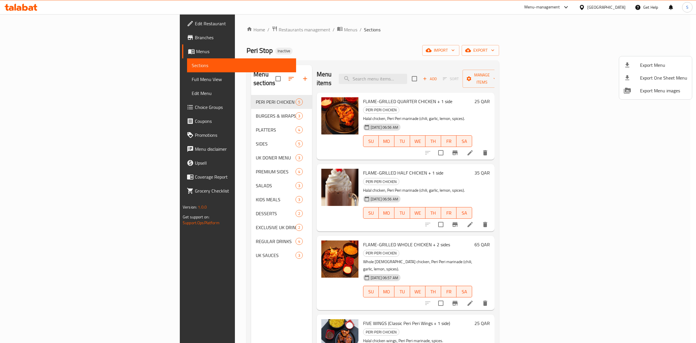
click at [520, 55] on div at bounding box center [348, 171] width 696 height 343
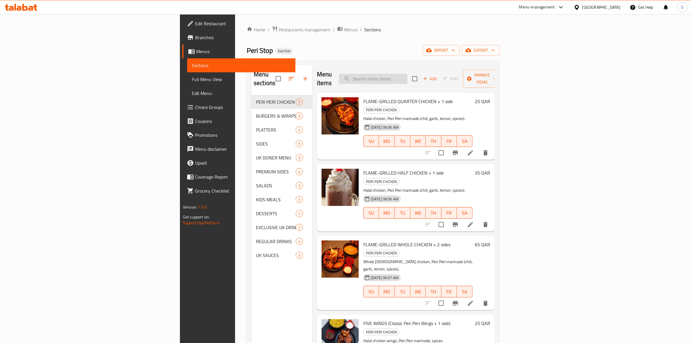
click at [407, 74] on input "search" at bounding box center [373, 79] width 68 height 10
paste input "CHICKEN STRIPS MEAL"
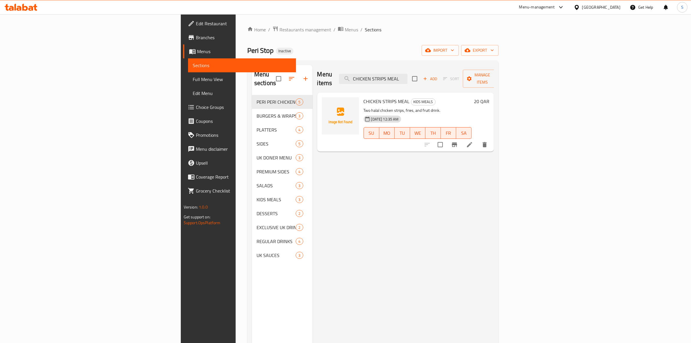
type input "CHICKEN STRIPS MEAL"
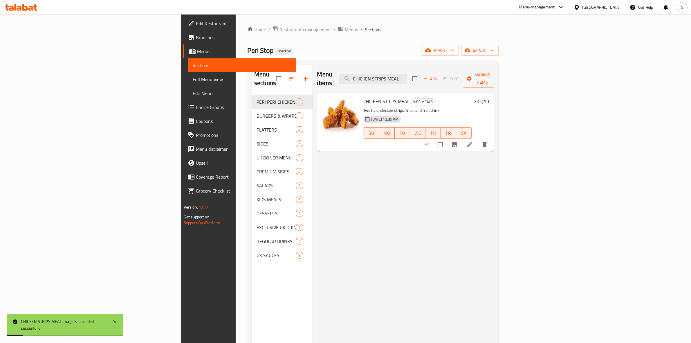
click at [494, 71] on div "Menu items CHICKEN STRIPS MEAL Add Sort Manage items" at bounding box center [405, 79] width 177 height 28
click at [495, 50] on icon "button" at bounding box center [492, 50] width 6 height 6
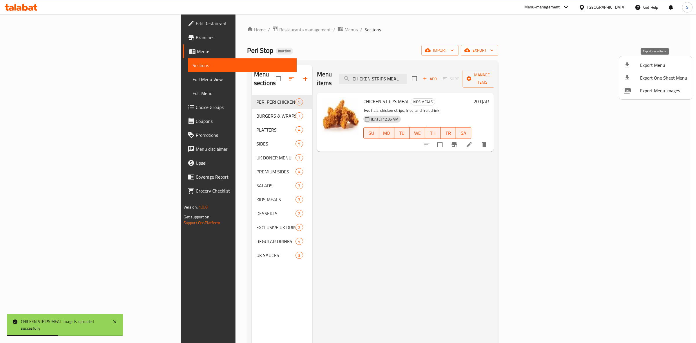
click at [646, 64] on span "Export Menu" at bounding box center [663, 64] width 47 height 7
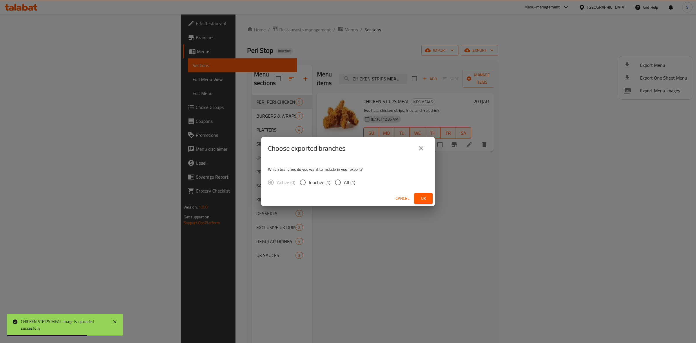
click at [342, 182] on input "All (1)" at bounding box center [338, 182] width 12 height 12
radio input "true"
click at [421, 195] on span "Ok" at bounding box center [423, 198] width 9 height 7
